Goal: Book appointment/travel/reservation

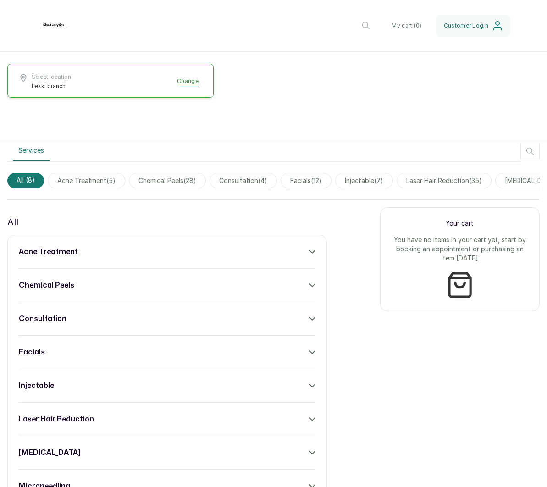
scroll to position [182, 0]
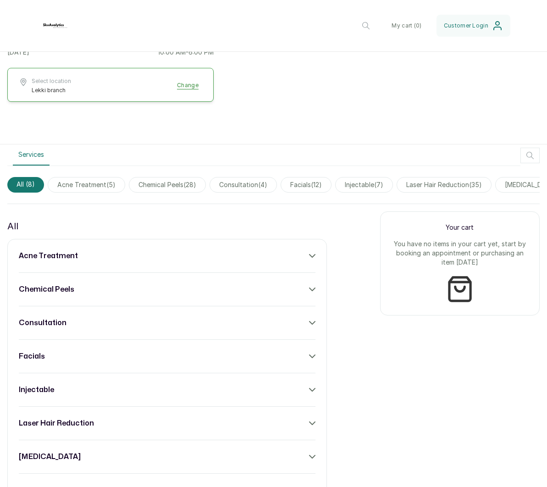
click at [309, 186] on span "facials ( 12 )" at bounding box center [305, 185] width 51 height 16
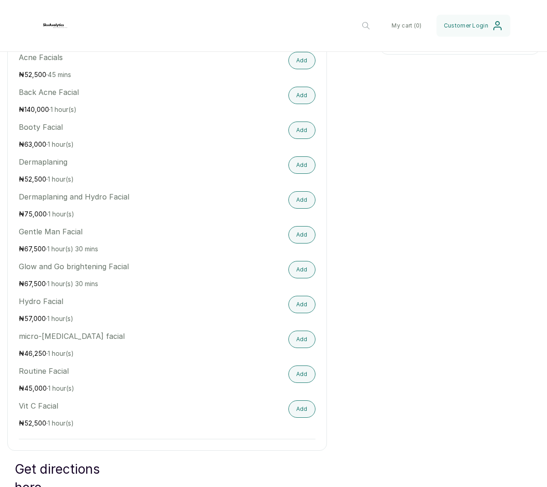
scroll to position [442, 0]
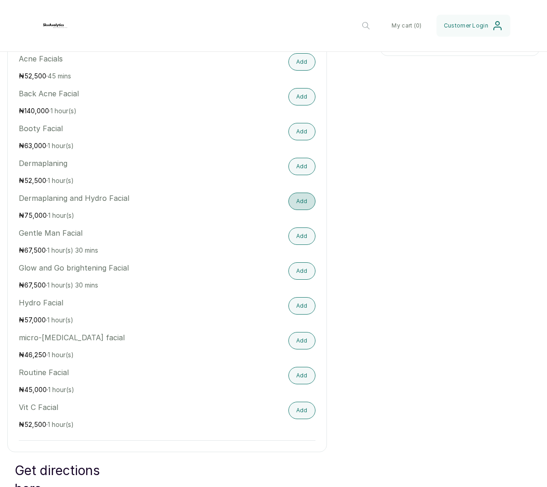
click at [304, 204] on button "Add" at bounding box center [301, 200] width 27 height 17
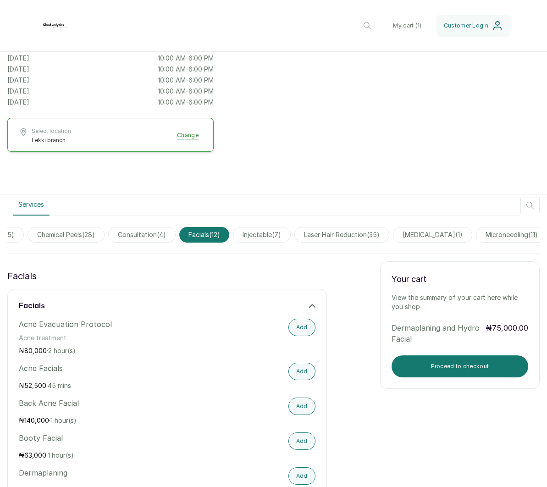
scroll to position [0, 104]
click at [373, 233] on span "laser hair reduction ( 35 )" at bounding box center [339, 235] width 95 height 16
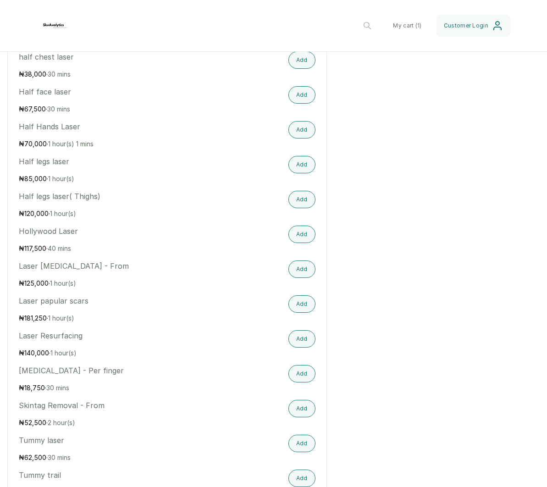
scroll to position [1010, 0]
click at [303, 235] on button "Add" at bounding box center [301, 233] width 27 height 17
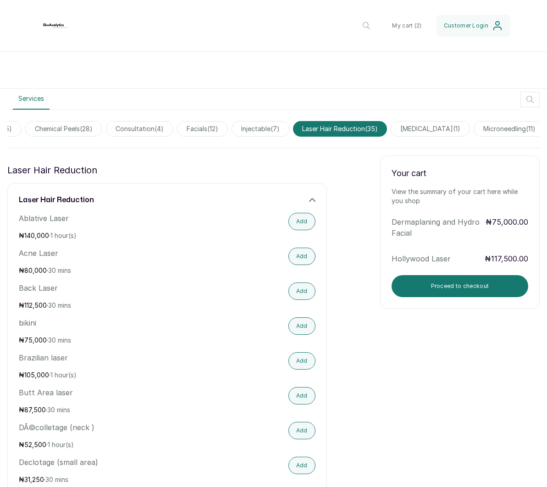
scroll to position [246, 0]
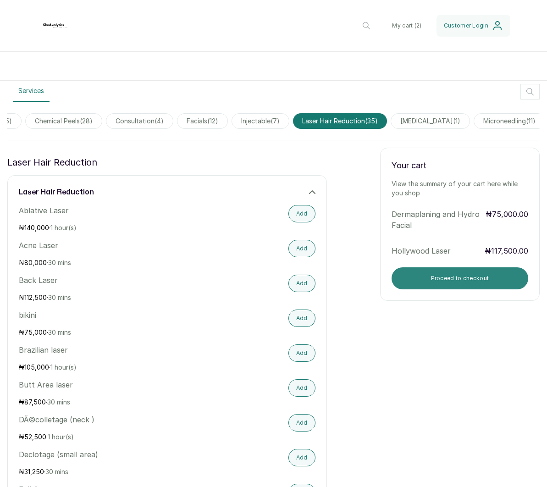
click at [433, 280] on button "Proceed to checkout" at bounding box center [459, 278] width 137 height 22
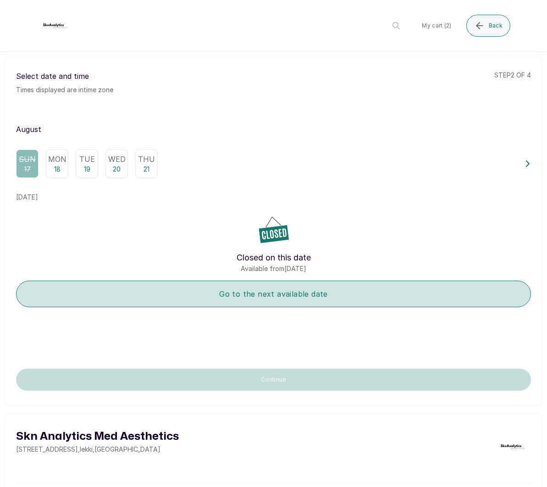
scroll to position [0, 0]
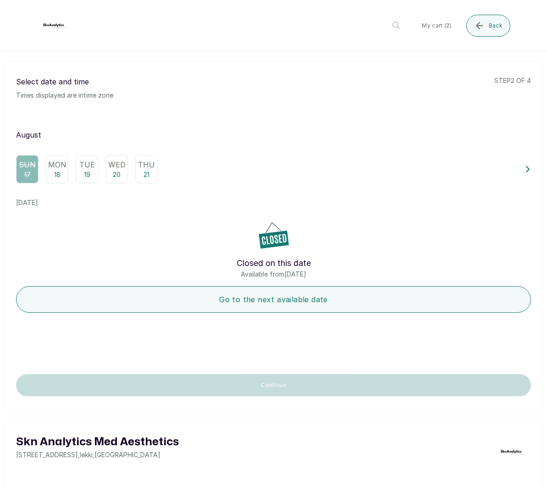
click at [525, 169] on icon at bounding box center [527, 169] width 6 height 6
click at [526, 168] on icon at bounding box center [527, 169] width 6 height 6
click at [161, 170] on p "5" at bounding box center [160, 174] width 4 height 9
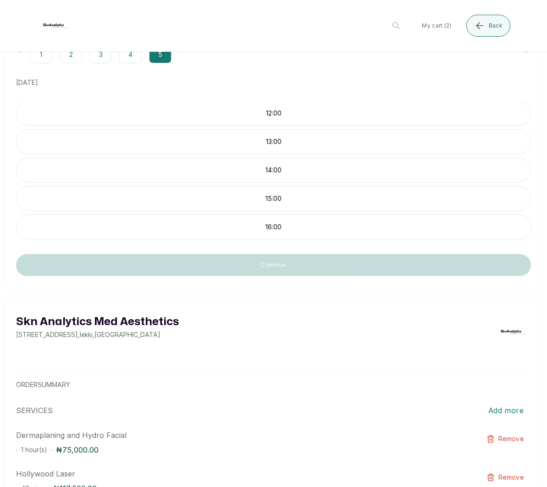
scroll to position [119, 0]
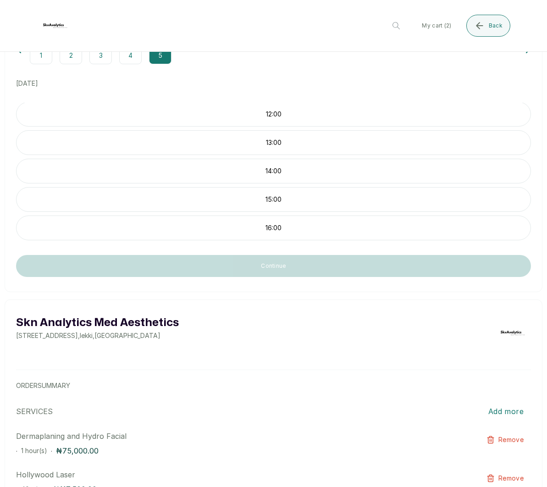
click at [270, 231] on p "16:00" at bounding box center [273, 227] width 514 height 9
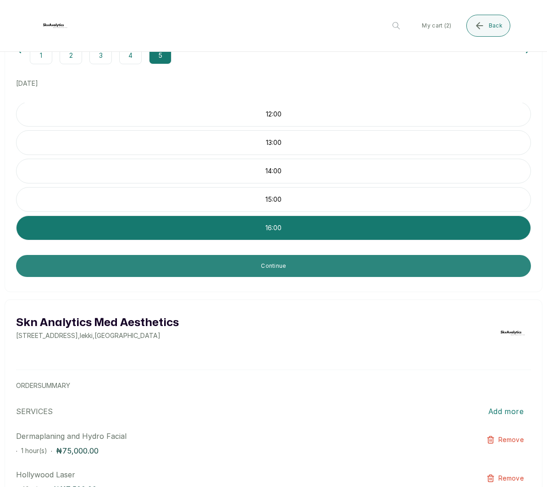
click at [275, 267] on button "Continue" at bounding box center [273, 266] width 514 height 22
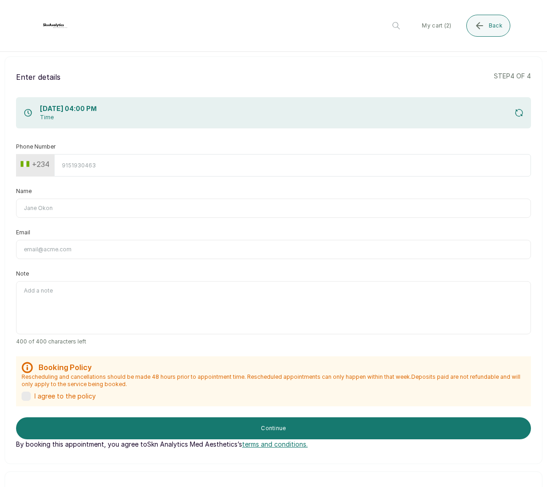
scroll to position [4, 0]
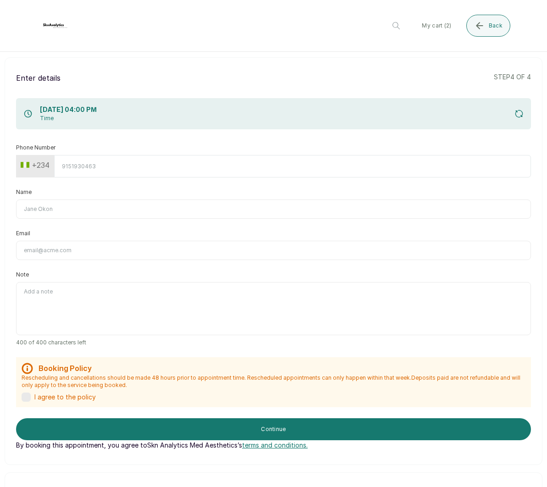
click at [127, 167] on input "Phone Number" at bounding box center [292, 166] width 476 height 22
type input "9086786149"
type input "[PERSON_NAME]"
type input "[PERSON_NAME][EMAIL_ADDRESS][DOMAIN_NAME]"
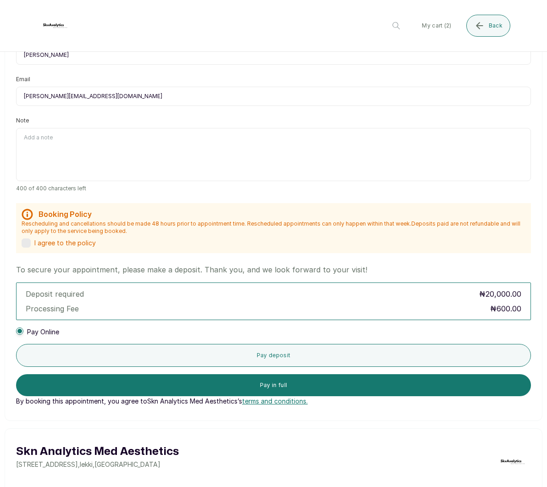
scroll to position [160, 0]
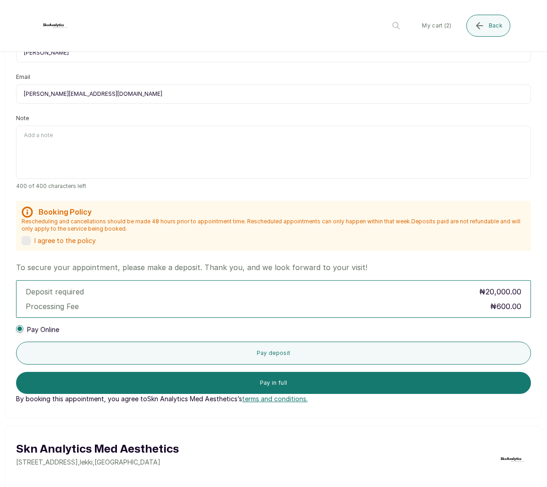
type input "9086786149"
click at [26, 242] on label at bounding box center [26, 240] width 9 height 9
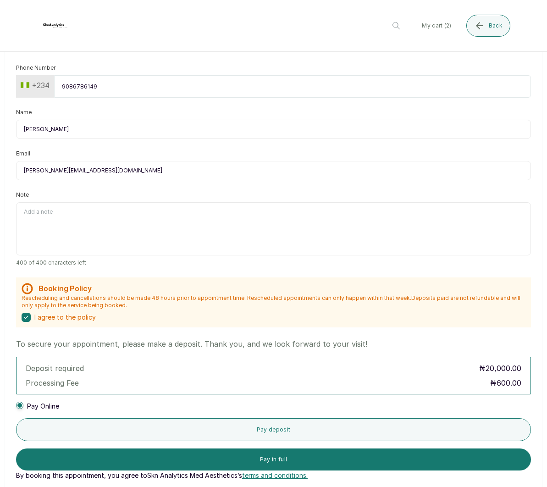
scroll to position [0, 0]
